Goal: Complete application form

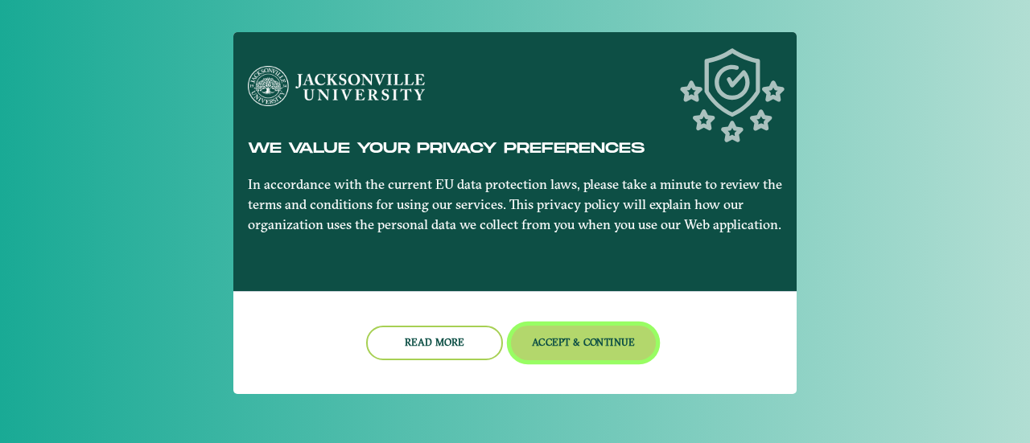
click at [556, 349] on button "Accept & Continue" at bounding box center [584, 343] width 146 height 35
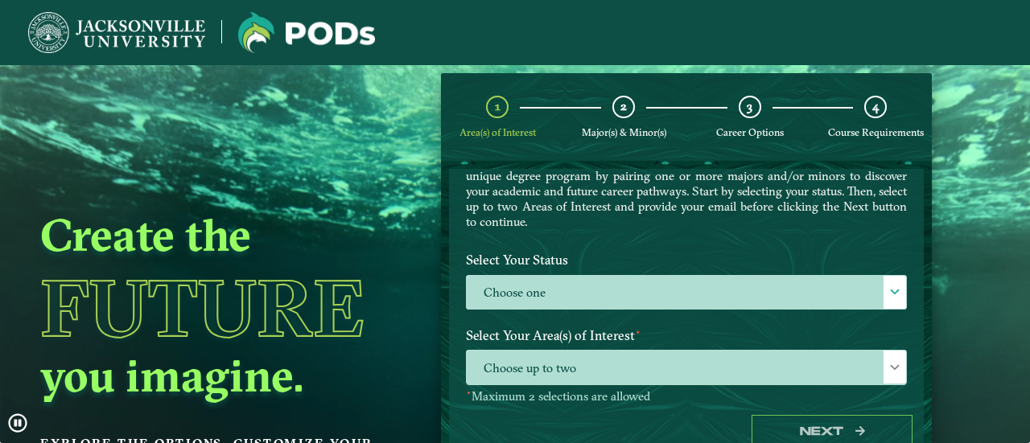
scroll to position [127, 0]
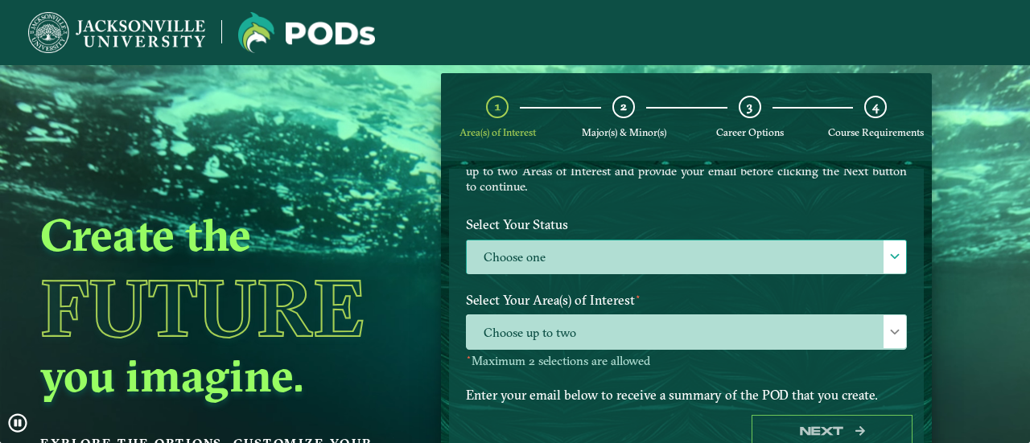
click at [891, 252] on span at bounding box center [894, 256] width 11 height 11
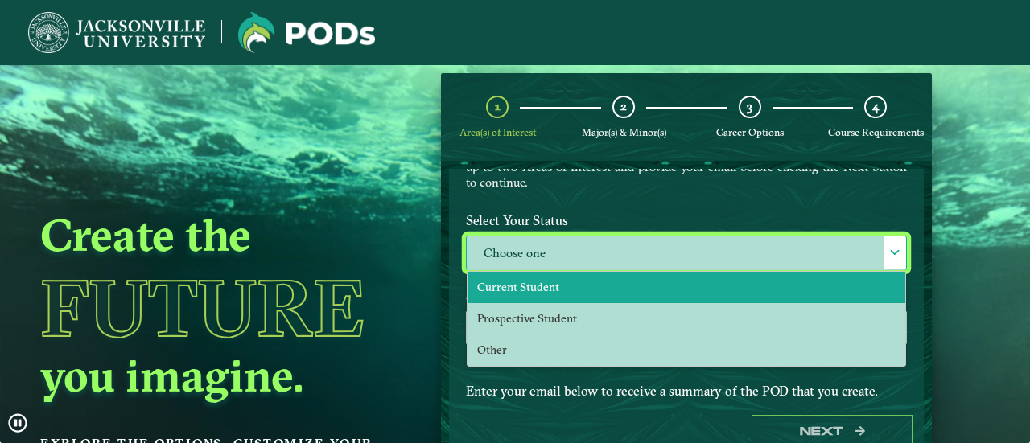
scroll to position [132, 0]
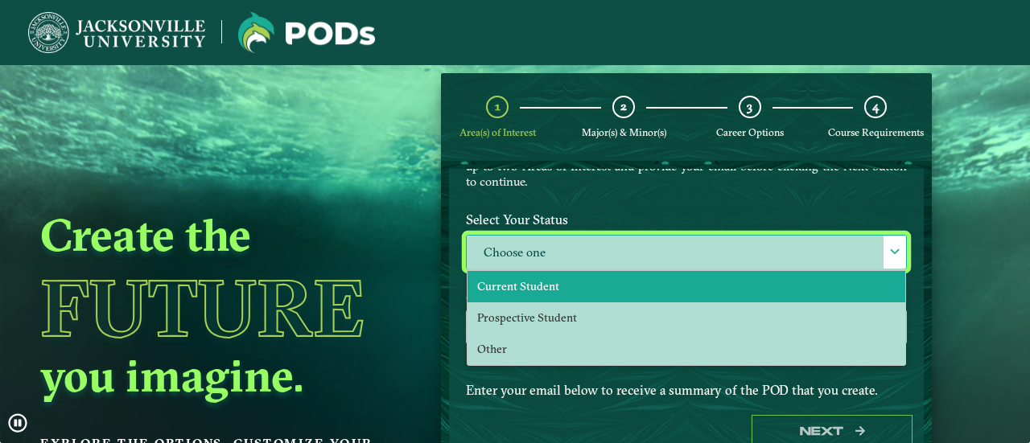
click at [760, 284] on li "Current Student" at bounding box center [687, 286] width 438 height 31
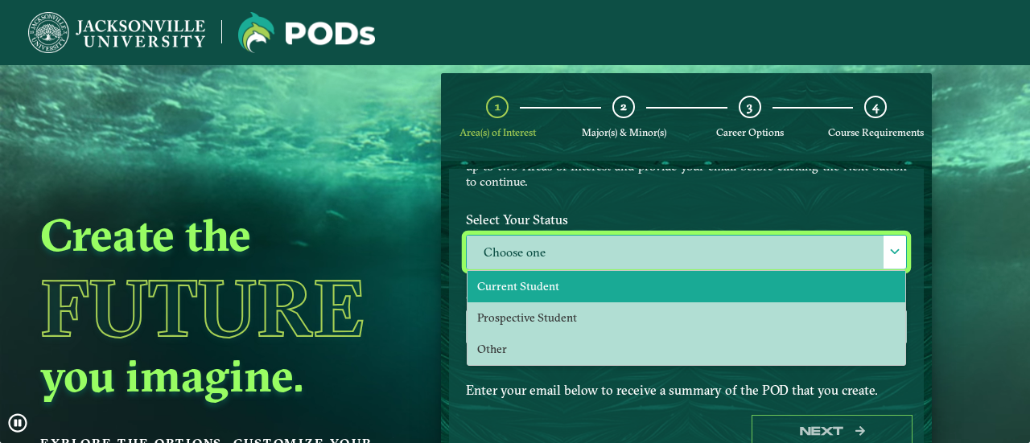
select select "[object Object]"
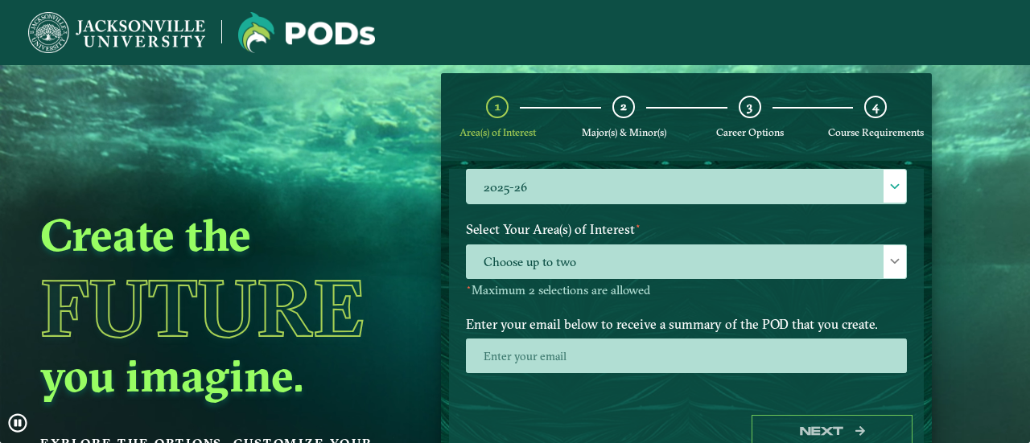
scroll to position [274, 0]
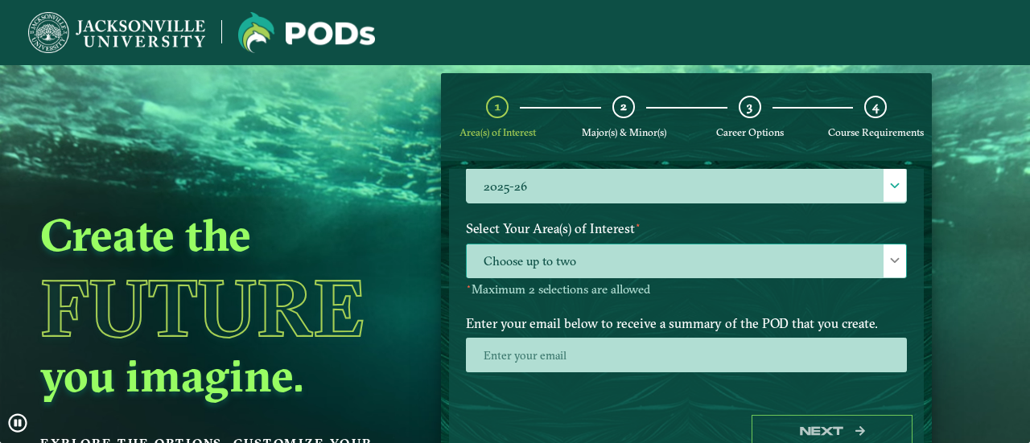
click at [898, 253] on div at bounding box center [895, 261] width 23 height 33
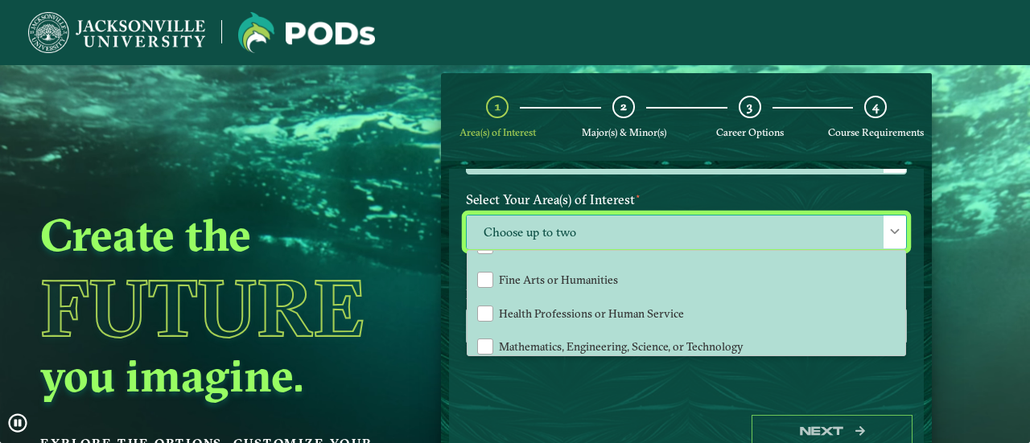
scroll to position [101, 0]
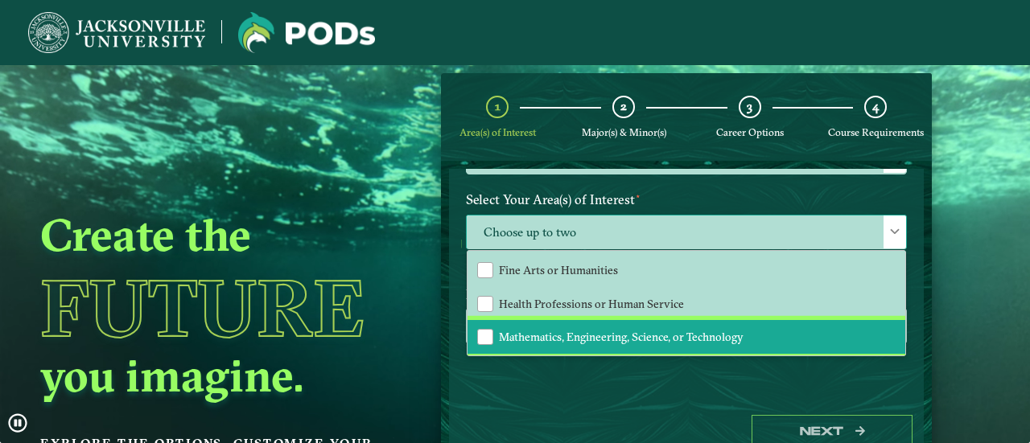
click at [710, 337] on span "Mathematics, Engineering, Science, or Technology" at bounding box center [621, 337] width 245 height 14
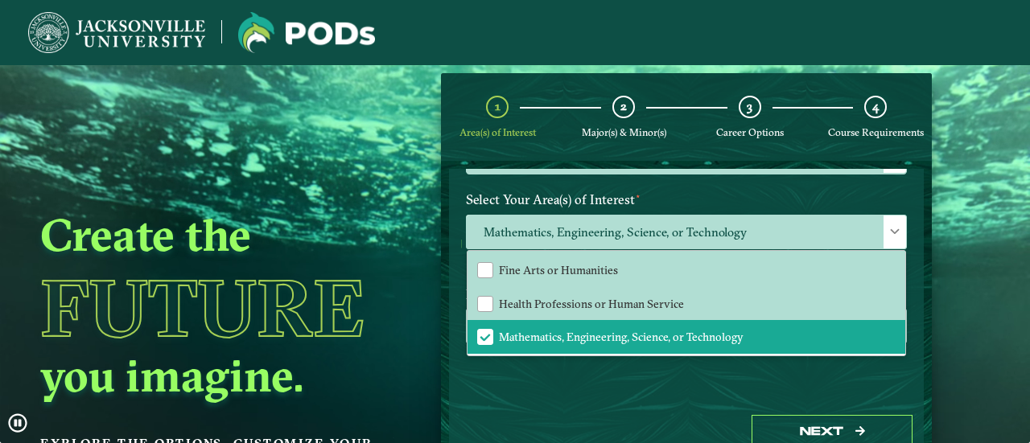
click at [635, 387] on div "Welcome to the POD s app [GEOGRAPHIC_DATA] offers you the freedom to pursue you…" at bounding box center [686, 286] width 475 height 235
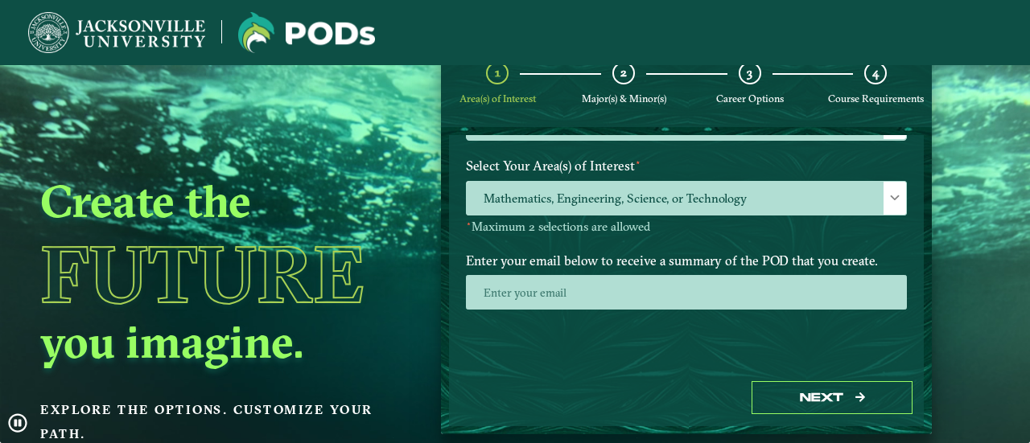
scroll to position [27, 0]
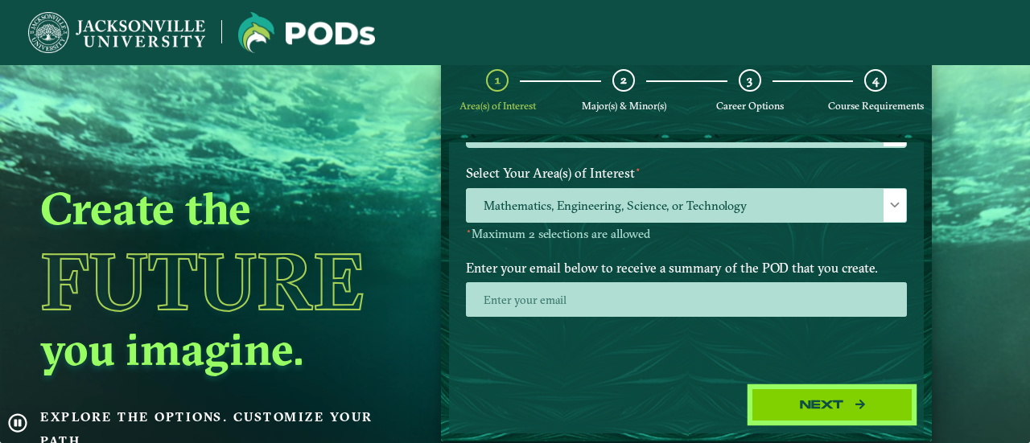
click at [773, 401] on button "Next" at bounding box center [832, 405] width 161 height 33
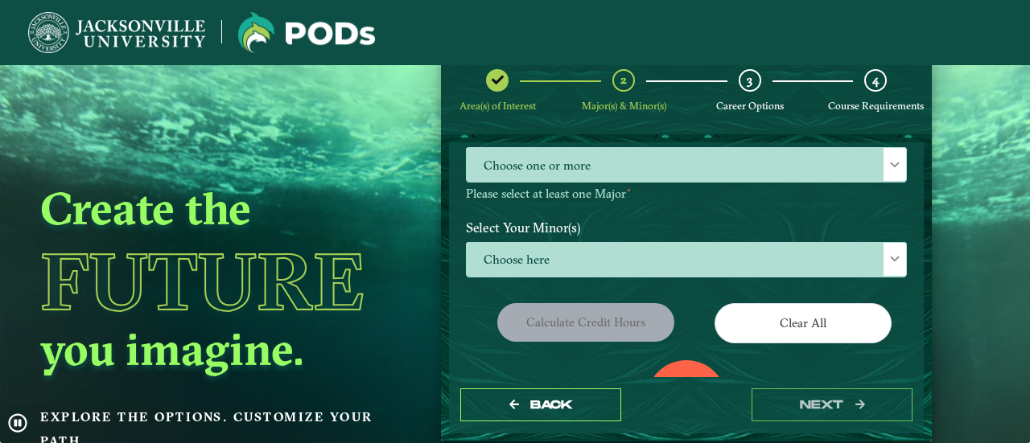
scroll to position [196, 0]
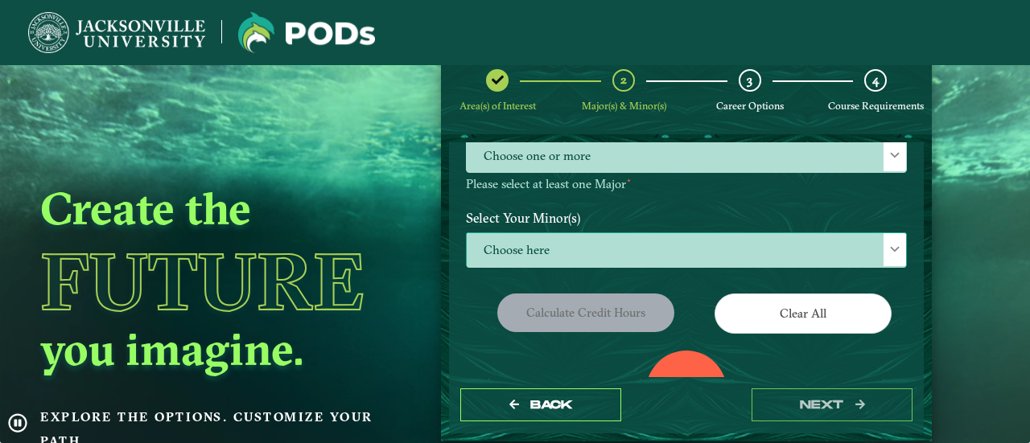
click at [892, 241] on div at bounding box center [895, 249] width 23 height 33
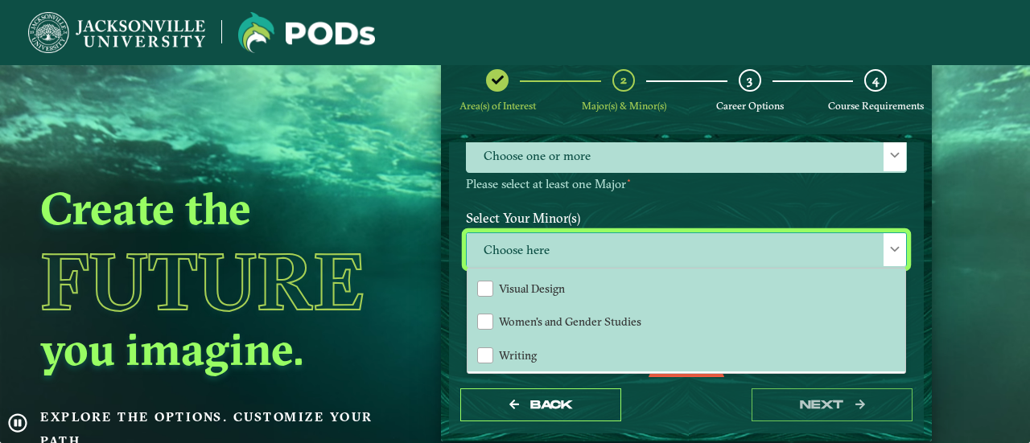
scroll to position [1745, 0]
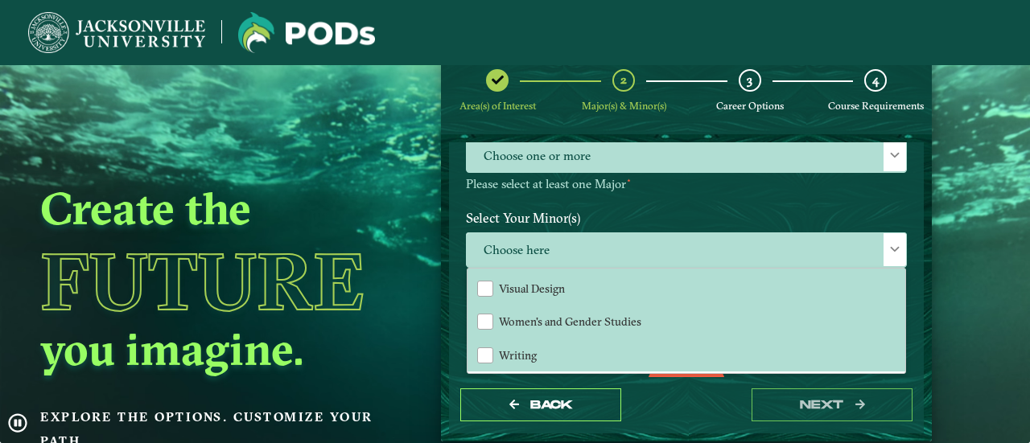
click at [418, 196] on div "Create the Future you imagine. Explore the options. Customize your path." at bounding box center [221, 260] width 443 height 443
